Goal: Complete application form: Complete application form

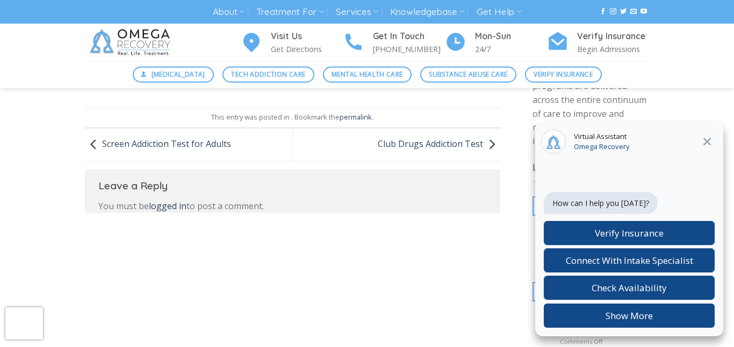
scroll to position [265, 0]
click at [704, 148] on icon at bounding box center [706, 141] width 13 height 13
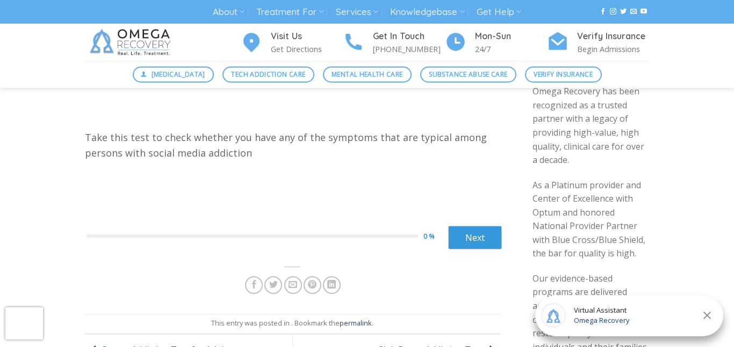
scroll to position [0, 0]
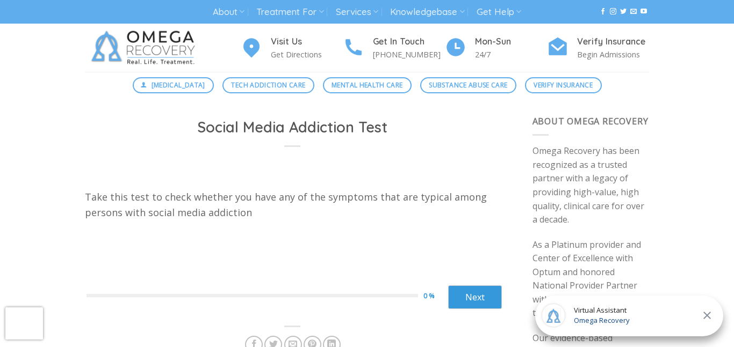
click at [362, 226] on div "Take this test to check whether you have any of the symptoms that are typical a…" at bounding box center [292, 211] width 415 height 42
click at [475, 310] on div "Previous 0 % Next ****** Next" at bounding box center [293, 296] width 415 height 42
click at [470, 299] on link "Next" at bounding box center [475, 298] width 54 height 24
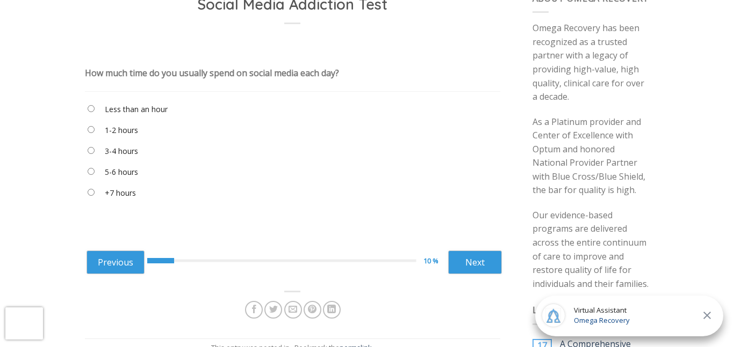
scroll to position [125, 0]
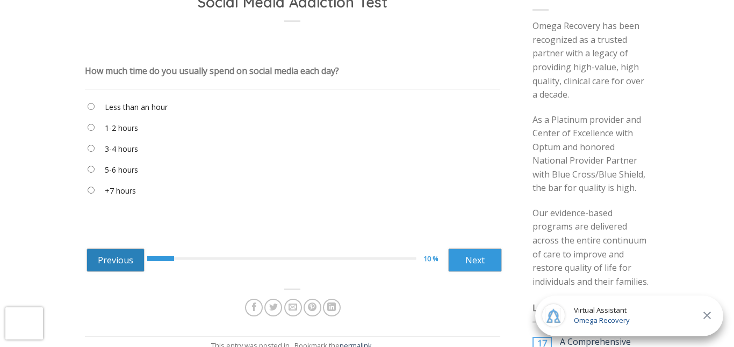
click at [126, 261] on link "Previous" at bounding box center [115, 261] width 58 height 24
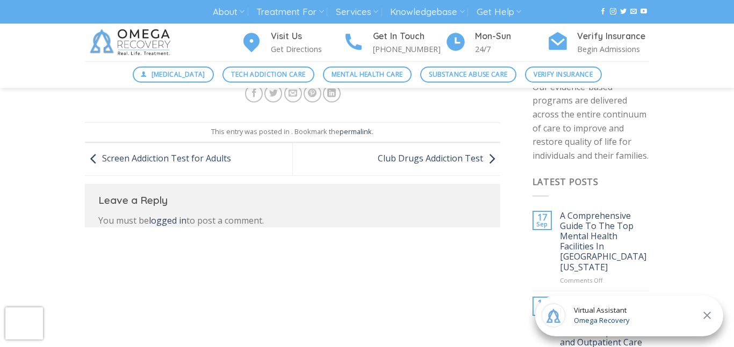
scroll to position [176, 0]
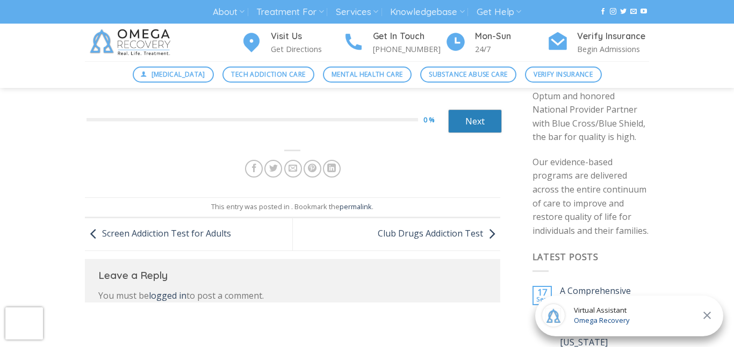
click at [467, 130] on link "Next" at bounding box center [475, 122] width 54 height 24
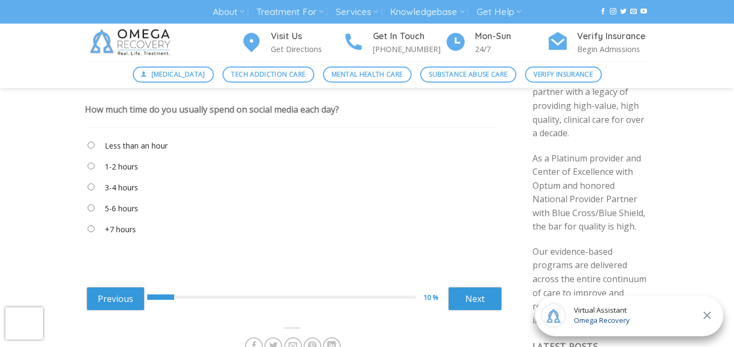
scroll to position [96, 0]
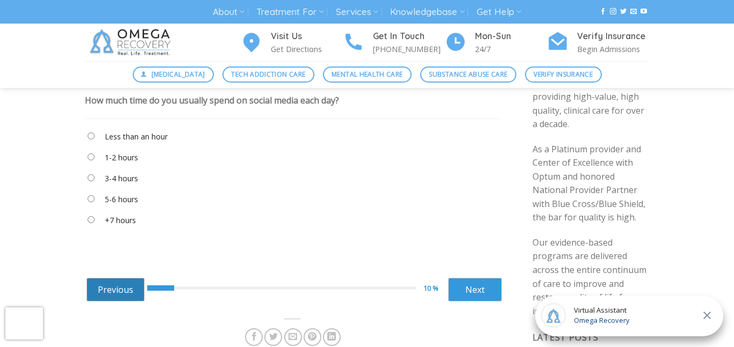
click at [124, 296] on link "Previous" at bounding box center [115, 290] width 58 height 24
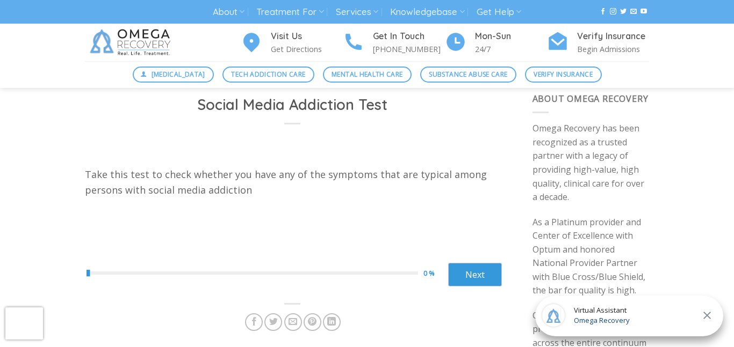
scroll to position [20, 0]
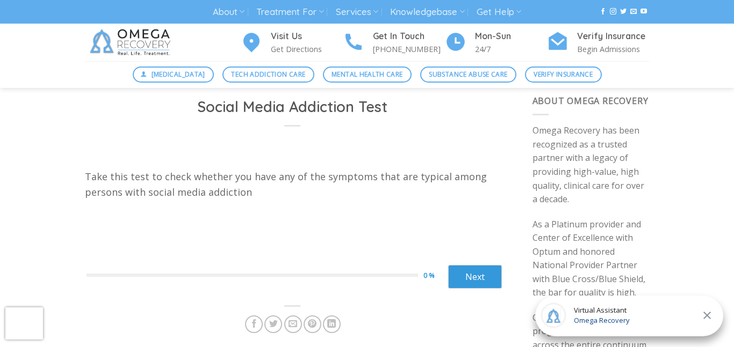
click at [472, 291] on div "Previous 0 % Next ****** Next" at bounding box center [293, 276] width 415 height 42
click at [468, 284] on link "Next" at bounding box center [475, 277] width 54 height 24
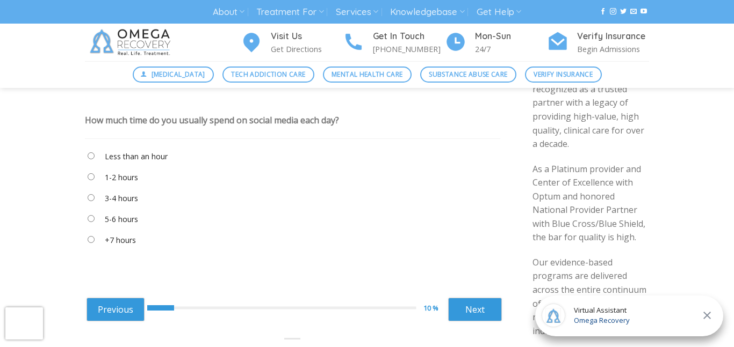
scroll to position [77, 0]
click at [92, 192] on "3-4 hours" at bounding box center [292, 199] width 415 height 18
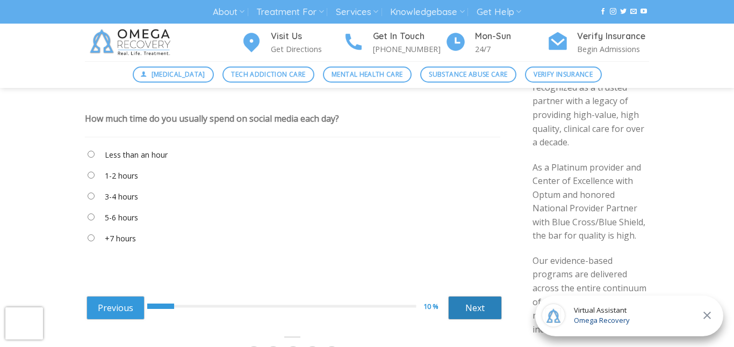
click at [462, 314] on link "Next" at bounding box center [475, 308] width 54 height 24
click at [456, 304] on link "Next" at bounding box center [475, 308] width 54 height 24
click at [466, 310] on link "Next" at bounding box center [475, 308] width 54 height 24
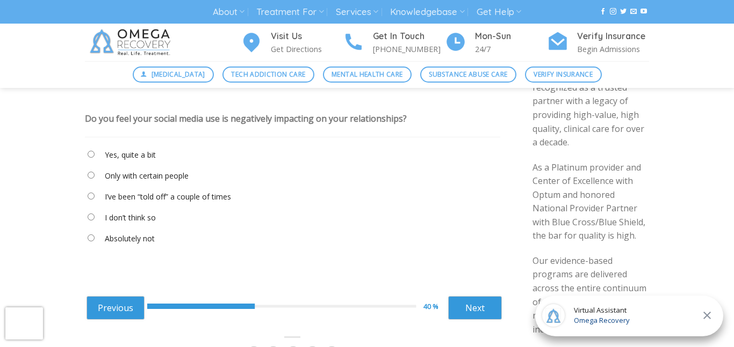
click at [133, 155] on label "Yes, quite a bit" at bounding box center [130, 155] width 51 height 12
click at [461, 310] on link "Next" at bounding box center [475, 308] width 54 height 24
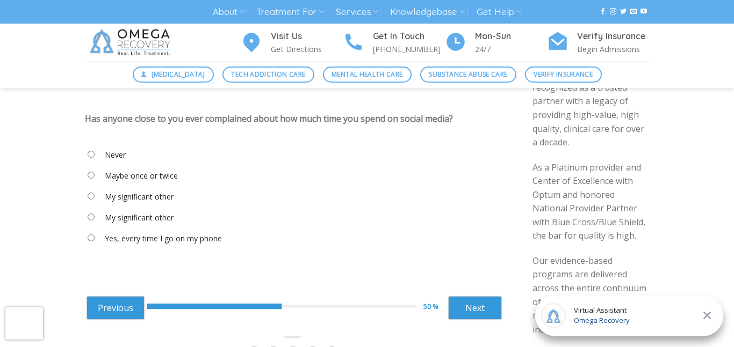
click at [138, 200] on label "My significant other" at bounding box center [139, 197] width 69 height 12
click at [465, 301] on link "Next" at bounding box center [475, 308] width 54 height 24
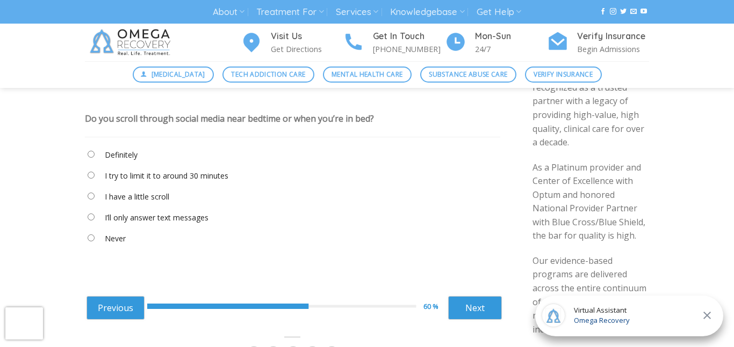
click at [113, 175] on label "I try to limit it to around 30 minutes" at bounding box center [167, 176] width 124 height 12
click at [101, 155] on "Definitely" at bounding box center [292, 157] width 415 height 18
click at [448, 303] on link "Next" at bounding box center [475, 308] width 54 height 24
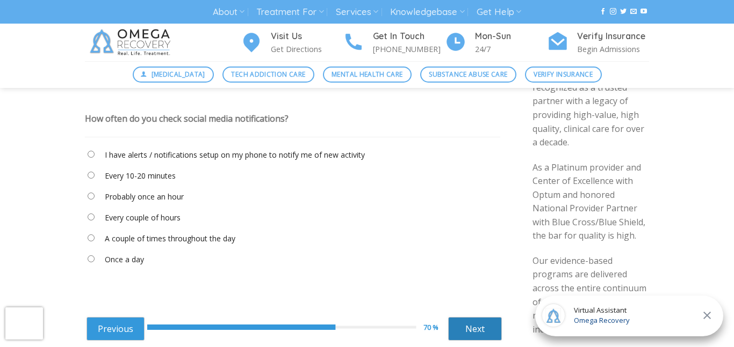
click at [458, 330] on link "Next" at bounding box center [475, 329] width 54 height 24
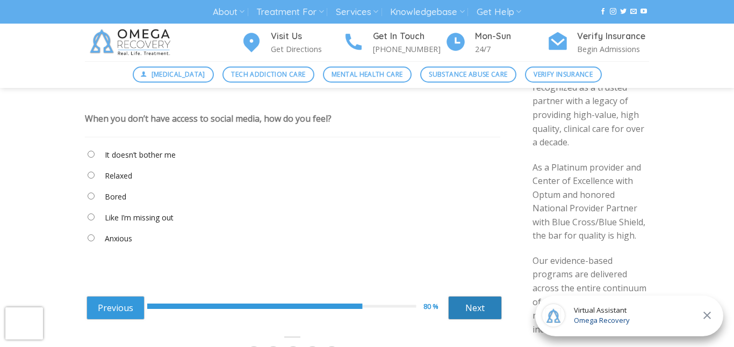
click at [476, 316] on link "Next" at bounding box center [475, 308] width 54 height 24
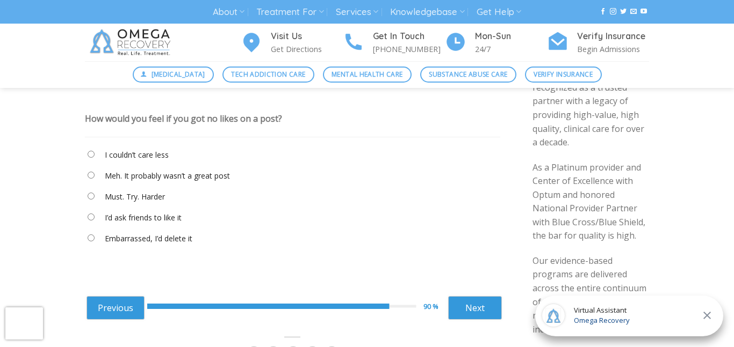
click at [116, 175] on label "Meh. It probably wasn’t a great post" at bounding box center [167, 176] width 125 height 12
click at [480, 301] on link "Next" at bounding box center [475, 308] width 54 height 24
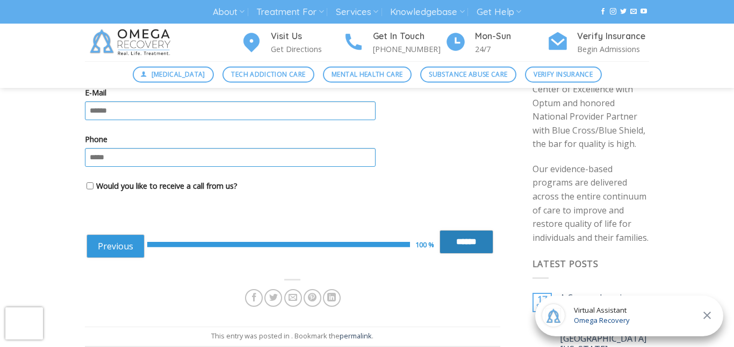
click at [453, 241] on input "******" at bounding box center [466, 242] width 54 height 24
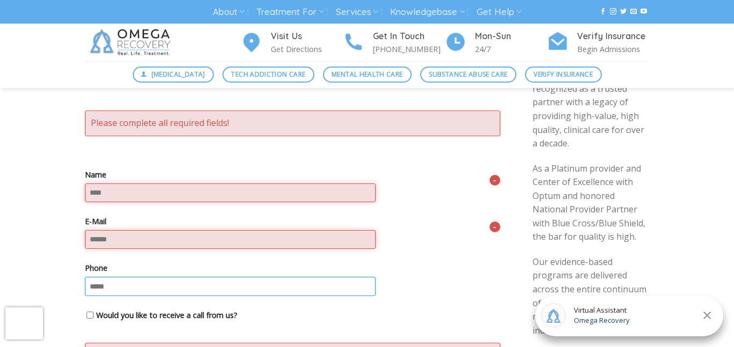
scroll to position [75, 0]
